Goal: Information Seeking & Learning: Learn about a topic

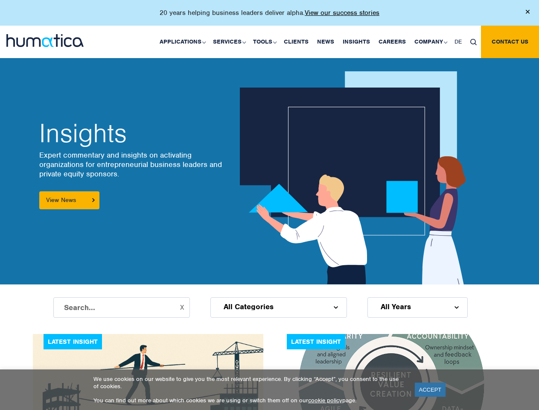
click at [269, 16] on p "20 years helping business leaders deliver alpha. View our success stories" at bounding box center [270, 13] width 220 height 9
click at [184, 41] on link "Applications" at bounding box center [181, 42] width 53 height 32
click at [230, 41] on link "Services" at bounding box center [229, 42] width 40 height 32
click at [266, 41] on link "Tools" at bounding box center [264, 42] width 31 height 32
click at [430, 41] on link "Company" at bounding box center [430, 42] width 40 height 32
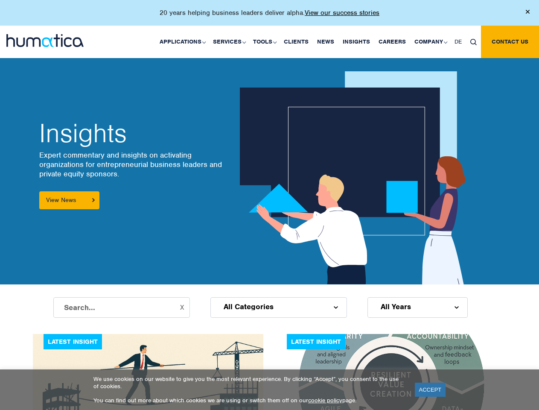
click at [473, 41] on img at bounding box center [473, 42] width 6 height 6
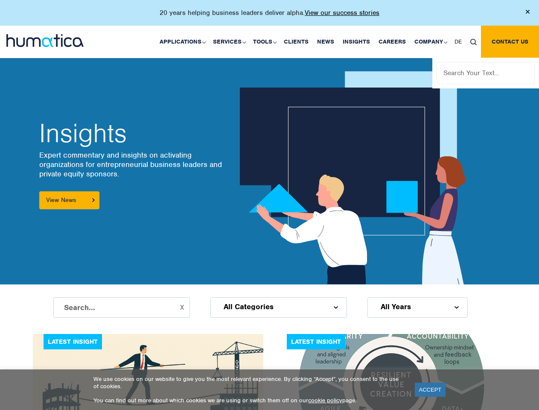
click at [122, 307] on input "text" at bounding box center [121, 307] width 137 height 20
click at [279, 307] on div "All Categories" at bounding box center [278, 307] width 137 height 20
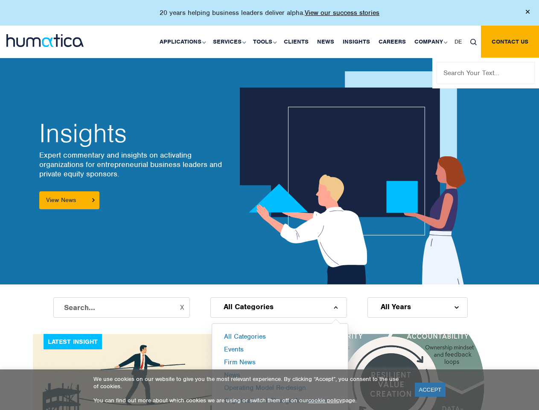
click at [417, 307] on div "All Years" at bounding box center [417, 307] width 100 height 20
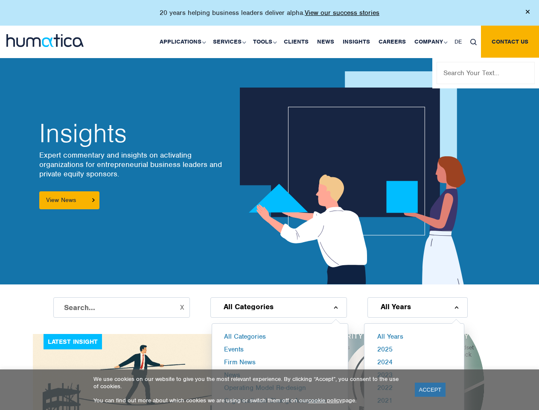
click at [430, 389] on link "ACCEPT" at bounding box center [430, 389] width 31 height 14
